Goal: Information Seeking & Learning: Learn about a topic

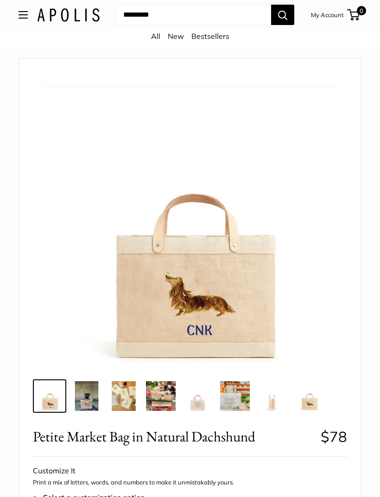
scroll to position [13, 0]
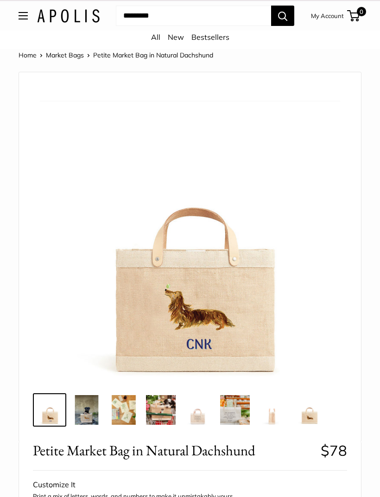
click at [89, 413] on img at bounding box center [87, 410] width 30 height 30
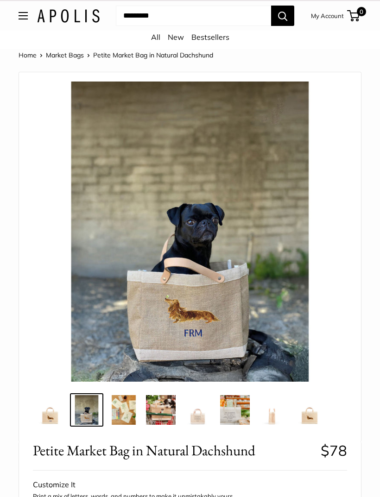
click at [63, 409] on img at bounding box center [50, 410] width 30 height 30
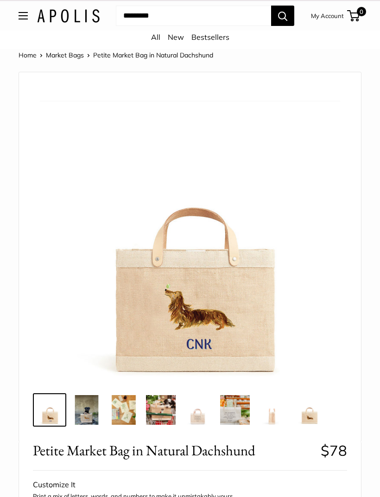
click at [311, 419] on img at bounding box center [309, 410] width 30 height 30
click at [226, 305] on img at bounding box center [190, 232] width 300 height 300
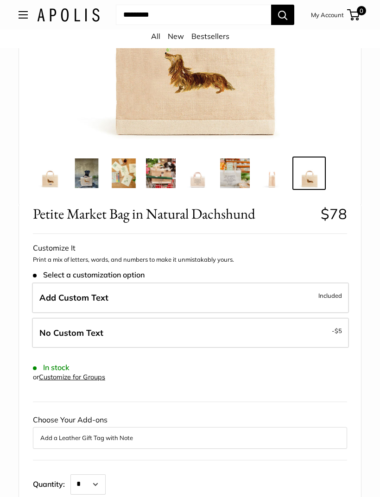
scroll to position [157, 0]
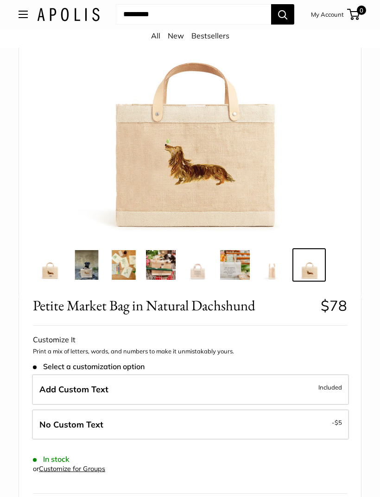
click at [197, 269] on img at bounding box center [198, 266] width 30 height 30
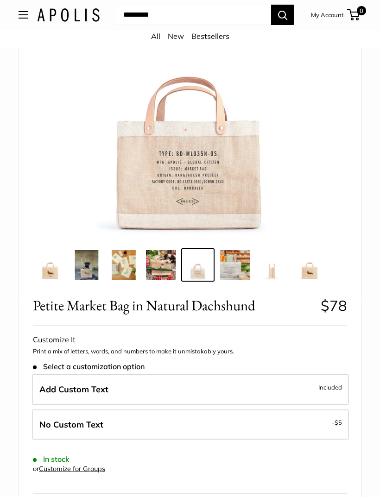
click at [242, 270] on img at bounding box center [235, 265] width 30 height 30
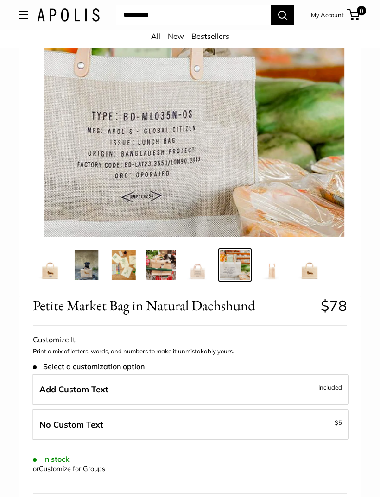
click at [268, 267] on img at bounding box center [272, 265] width 30 height 30
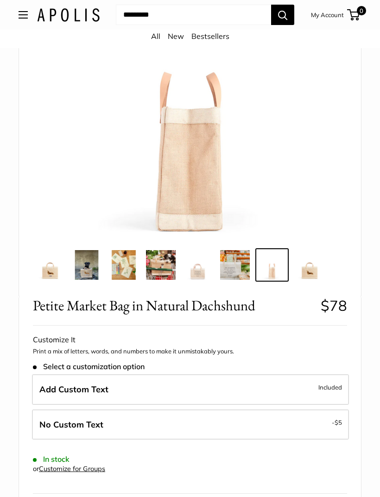
click at [292, 269] on link at bounding box center [308, 264] width 33 height 33
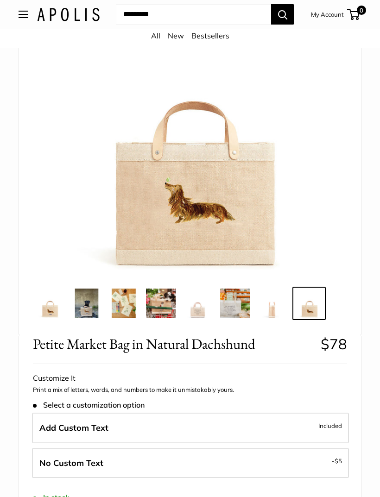
scroll to position [119, 0]
click at [131, 303] on img at bounding box center [124, 304] width 30 height 30
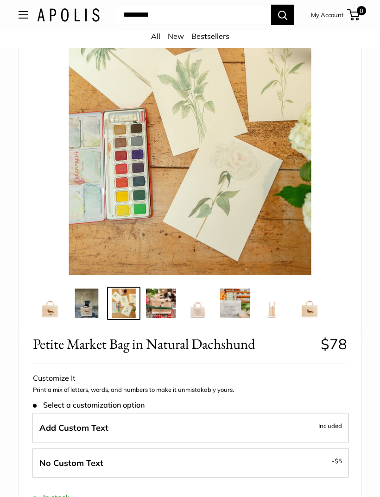
click at [165, 310] on img at bounding box center [161, 304] width 30 height 30
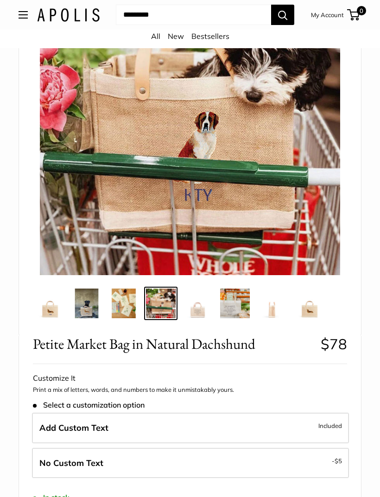
click at [314, 296] on img at bounding box center [309, 304] width 30 height 30
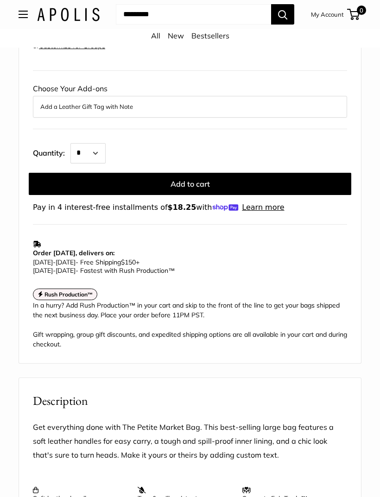
scroll to position [556, 0]
